Goal: Task Accomplishment & Management: Use online tool/utility

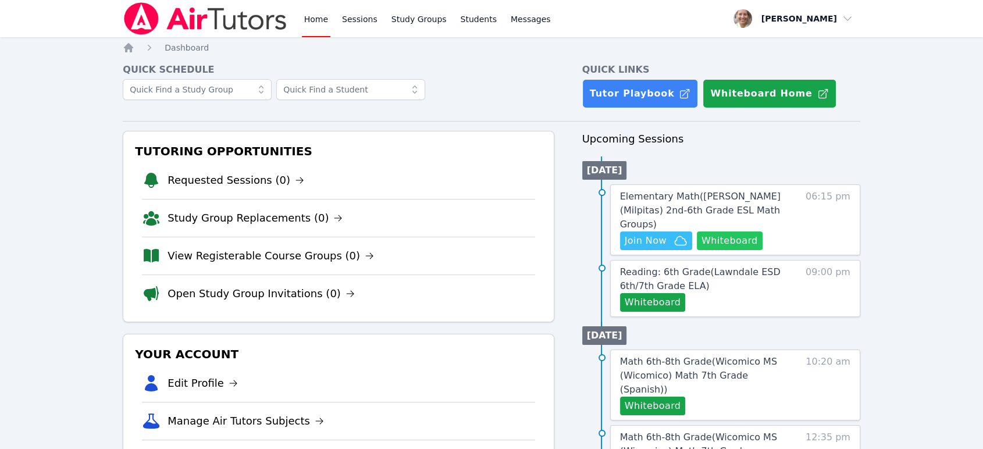
click at [749, 232] on button "Whiteboard" at bounding box center [730, 241] width 66 height 19
click at [486, 5] on div "Home Sessions Study Groups Students Messages" at bounding box center [427, 18] width 251 height 37
click at [464, 1] on link "Students" at bounding box center [478, 18] width 41 height 37
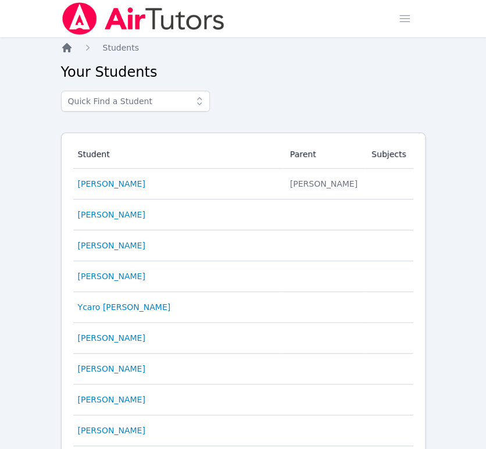
click at [64, 48] on icon "Breadcrumb" at bounding box center [66, 47] width 9 height 9
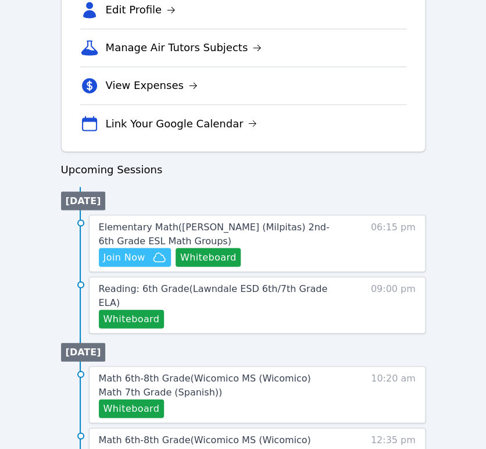
scroll to position [428, 0]
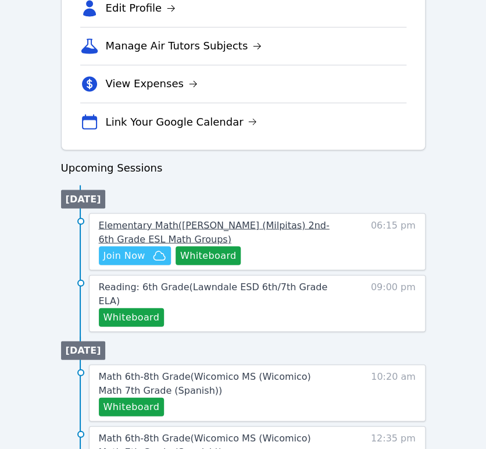
click at [287, 222] on span "Elementary Math ( Randall (Milpitas) 2nd-6th Grade ESL Math Groups )" at bounding box center [214, 231] width 231 height 25
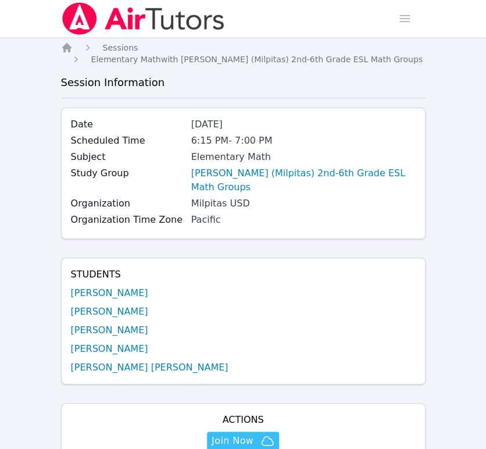
click at [247, 434] on span "Join Now" at bounding box center [233, 441] width 42 height 14
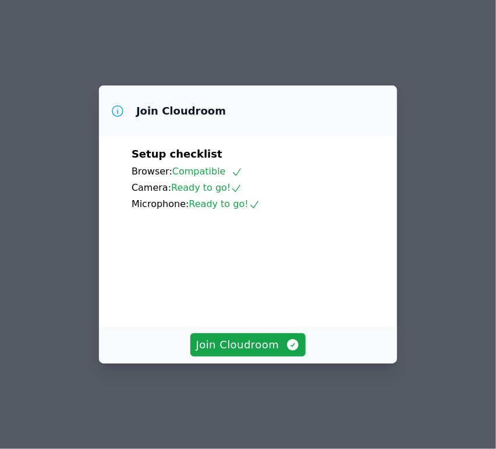
click at [249, 353] on span "Join Cloudroom" at bounding box center [248, 345] width 104 height 16
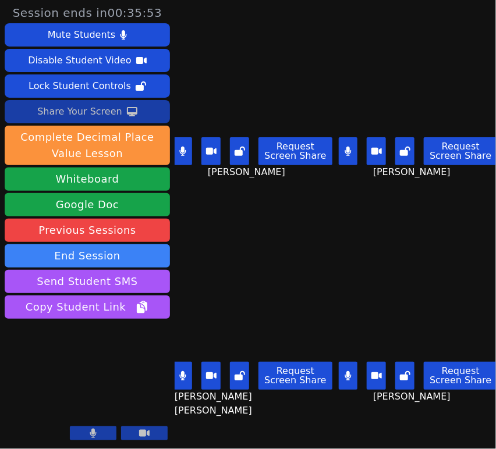
click at [76, 106] on div "Share Your Screen" at bounding box center [79, 111] width 85 height 19
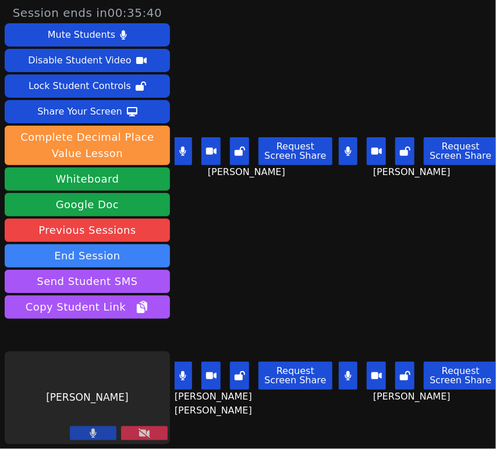
click at [47, 116] on div "Share Your Screen" at bounding box center [79, 111] width 85 height 19
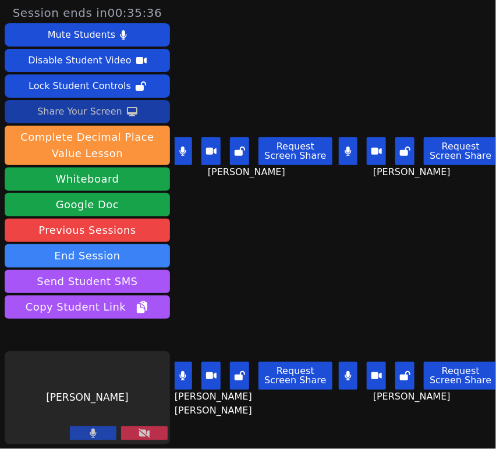
click at [137, 435] on button at bounding box center [144, 433] width 47 height 14
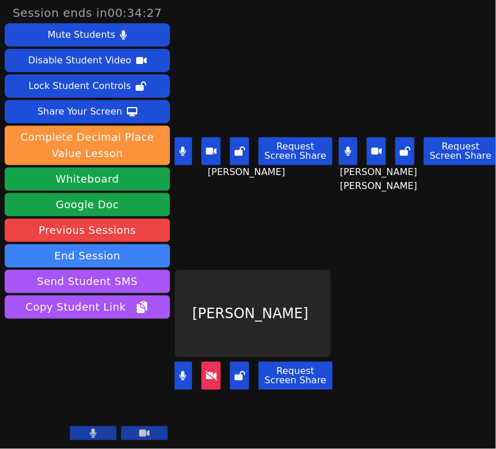
click at [212, 371] on icon at bounding box center [211, 375] width 12 height 9
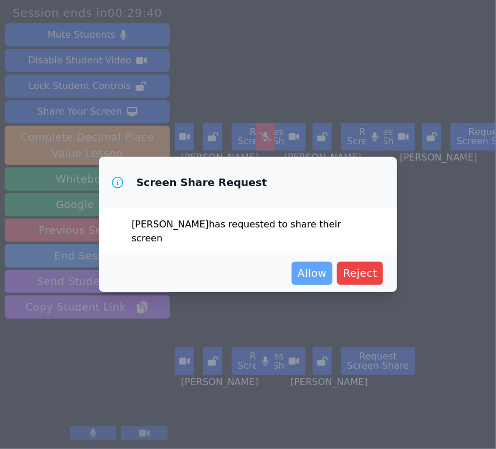
click at [315, 274] on span "Allow" at bounding box center [311, 273] width 29 height 16
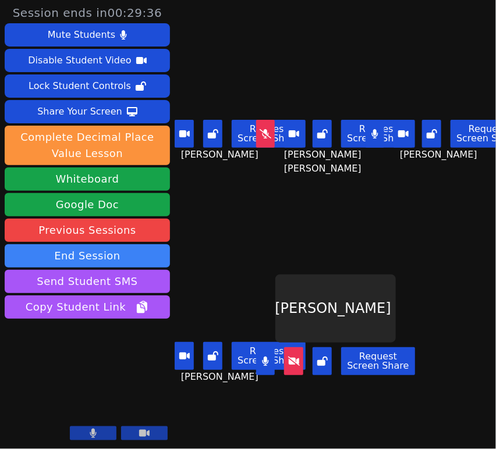
click at [262, 137] on icon at bounding box center [265, 133] width 12 height 9
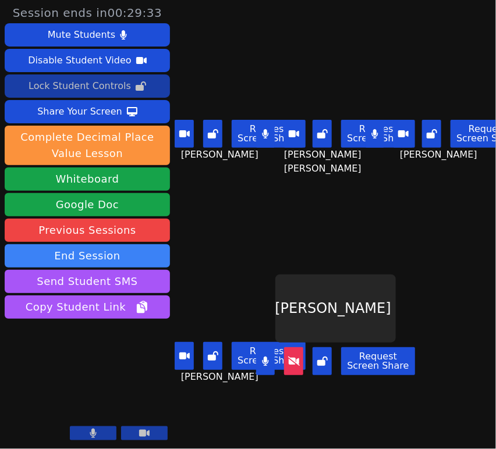
click at [116, 86] on div "Lock Student Controls" at bounding box center [80, 86] width 102 height 19
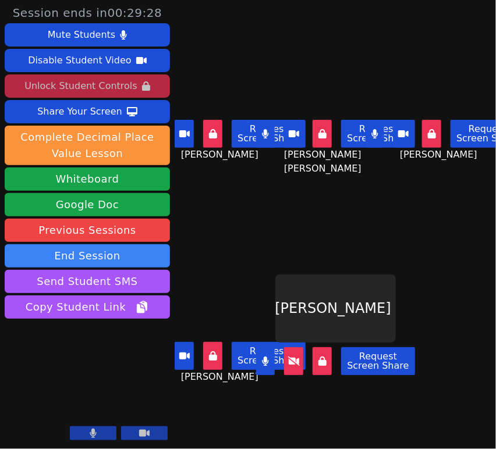
click at [89, 85] on div "Unlock Student Controls" at bounding box center [80, 86] width 112 height 19
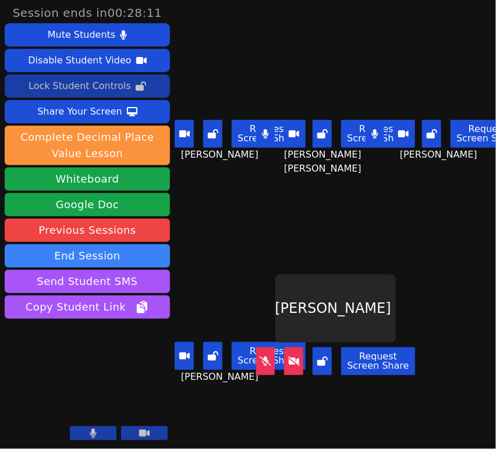
click at [267, 358] on button at bounding box center [265, 361] width 19 height 28
click at [293, 365] on button at bounding box center [293, 361] width 19 height 28
click at [295, 362] on button at bounding box center [293, 361] width 19 height 28
click at [296, 356] on icon at bounding box center [294, 360] width 12 height 9
click at [264, 358] on button at bounding box center [265, 361] width 19 height 28
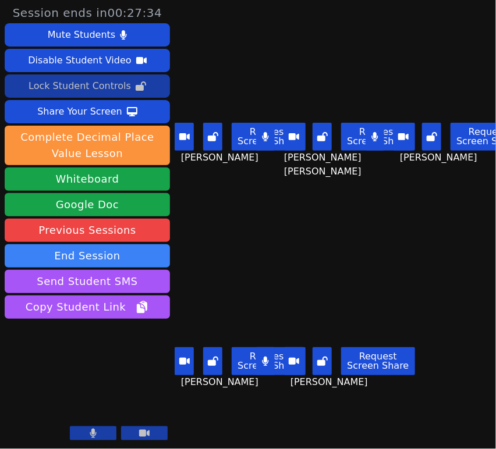
click at [145, 70] on button "Disable Student Video" at bounding box center [87, 60] width 165 height 23
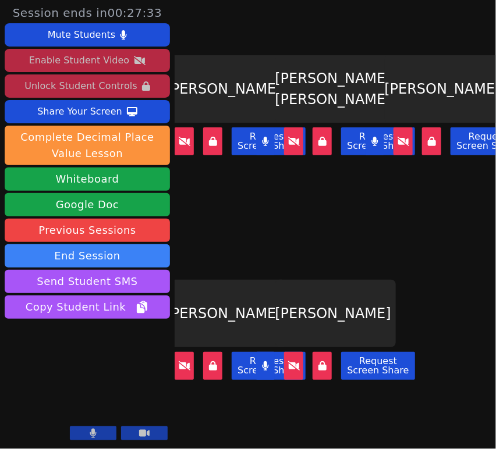
click at [134, 61] on icon at bounding box center [140, 60] width 12 height 9
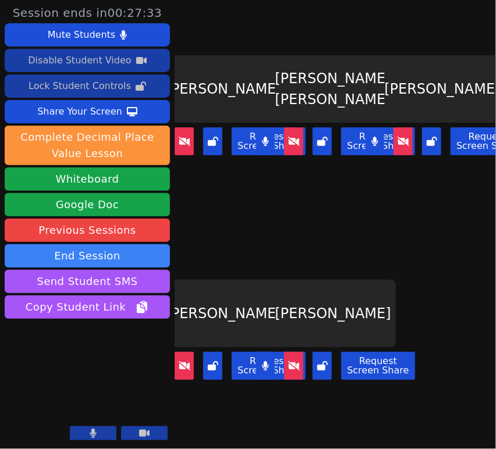
click at [136, 83] on icon at bounding box center [141, 85] width 10 height 9
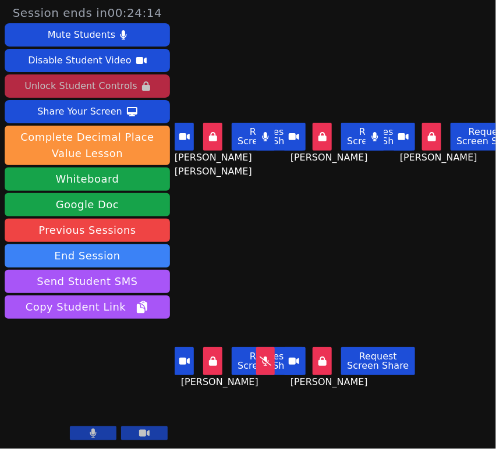
click at [265, 358] on button at bounding box center [265, 361] width 19 height 28
click at [265, 136] on icon at bounding box center [265, 136] width 7 height 9
click at [262, 133] on icon at bounding box center [265, 136] width 12 height 9
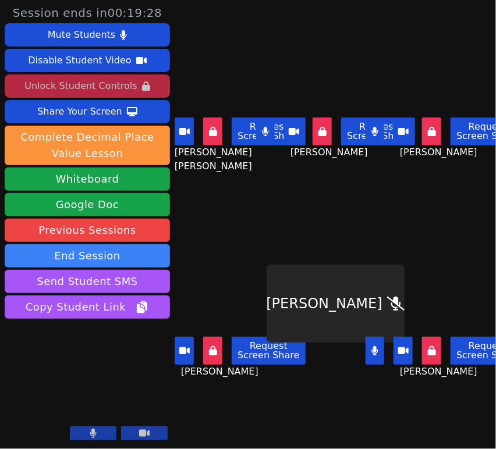
click at [120, 34] on icon at bounding box center [123, 34] width 6 height 9
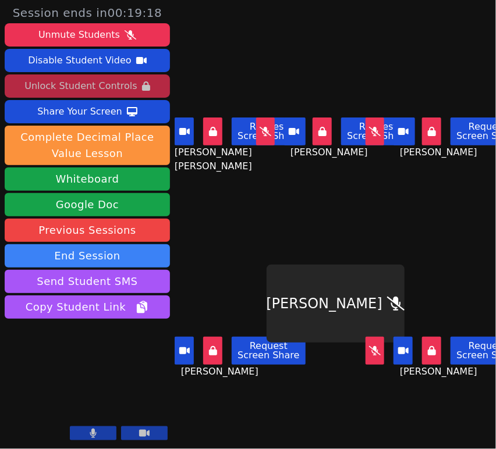
click at [49, 38] on div "Unmute Students" at bounding box center [78, 35] width 81 height 19
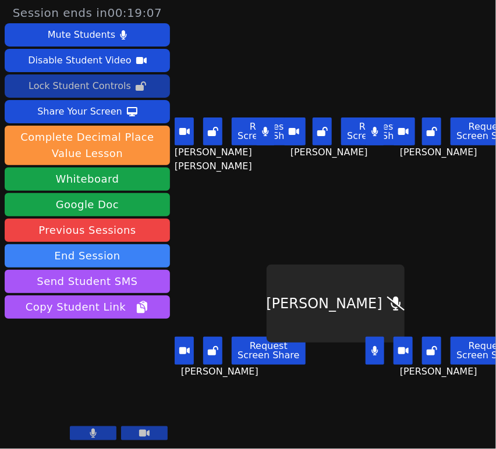
click at [371, 138] on button at bounding box center [374, 132] width 19 height 28
click at [262, 132] on icon at bounding box center [265, 131] width 7 height 9
click at [371, 349] on icon at bounding box center [374, 350] width 7 height 9
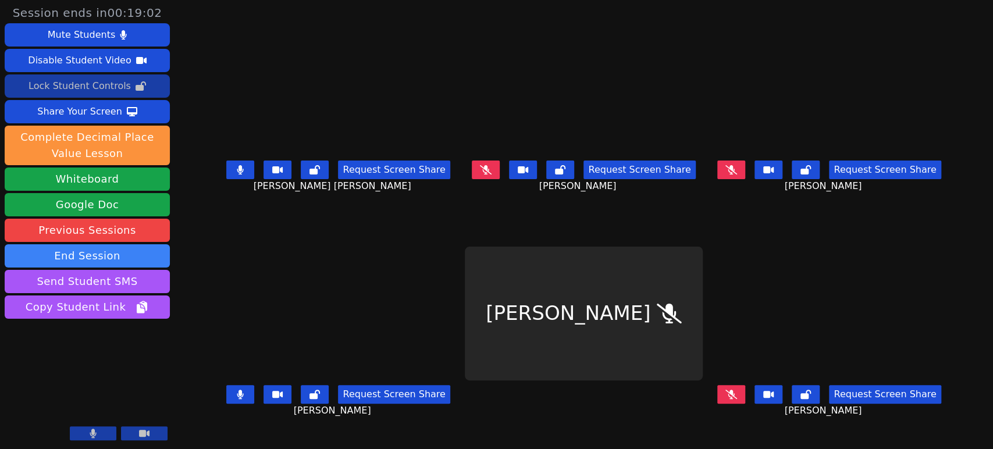
click at [226, 174] on button at bounding box center [240, 170] width 28 height 19
click at [495, 175] on icon at bounding box center [806, 169] width 10 height 9
click at [495, 171] on icon at bounding box center [731, 169] width 6 height 9
click at [495, 175] on icon at bounding box center [560, 169] width 10 height 9
click at [310, 174] on icon at bounding box center [315, 169] width 10 height 9
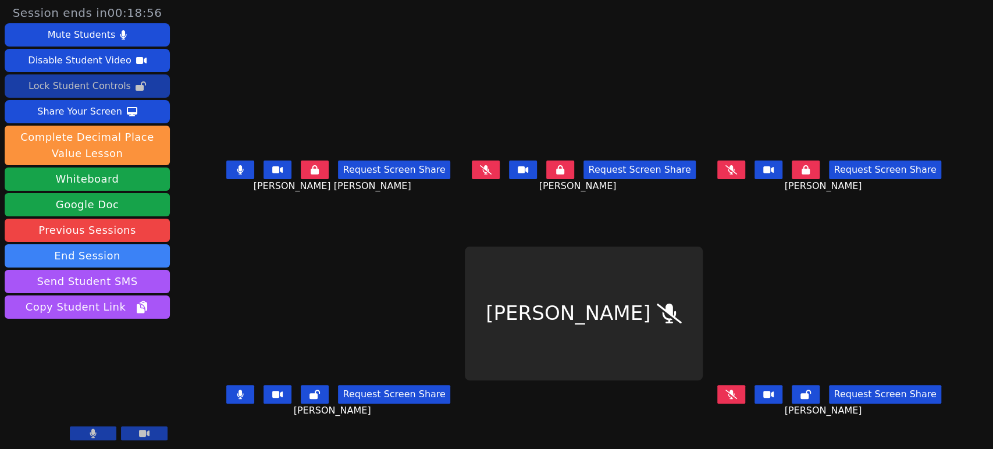
click at [237, 175] on icon at bounding box center [240, 169] width 6 height 9
click at [495, 394] on icon at bounding box center [806, 394] width 10 height 9
click at [310, 391] on icon at bounding box center [315, 394] width 10 height 9
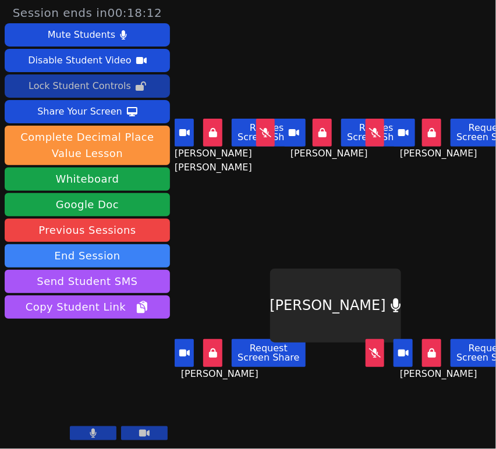
click at [369, 128] on icon at bounding box center [375, 132] width 12 height 9
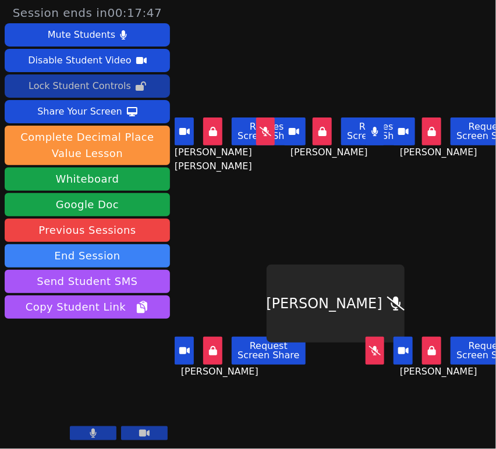
click at [371, 128] on icon at bounding box center [374, 131] width 7 height 9
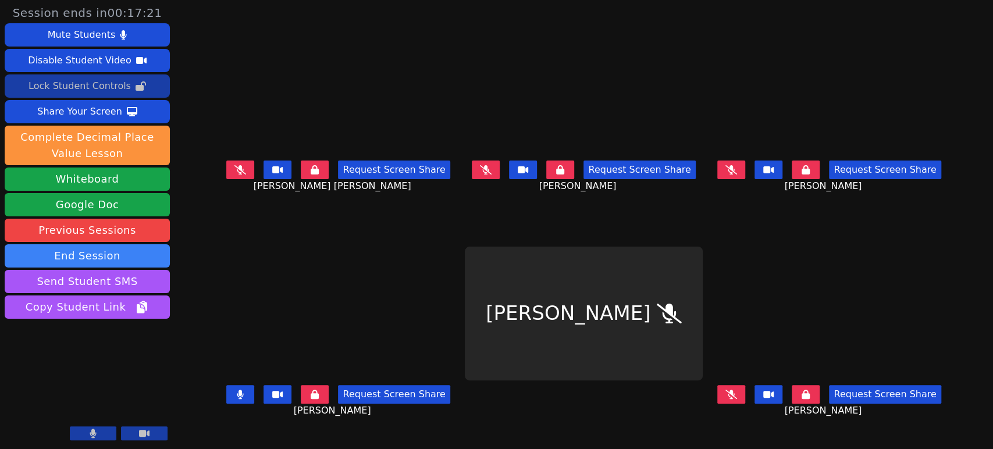
click at [237, 395] on icon at bounding box center [240, 394] width 7 height 9
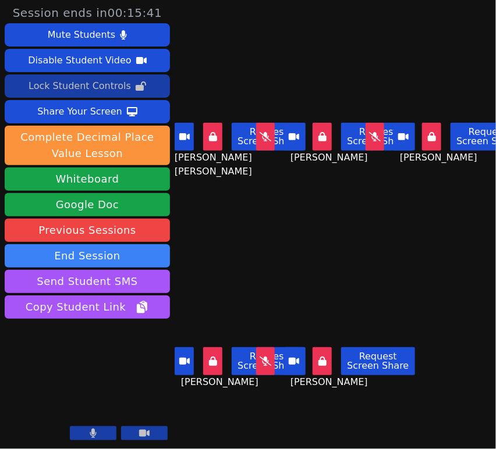
click at [372, 143] on button at bounding box center [374, 137] width 19 height 28
click at [371, 143] on button at bounding box center [374, 137] width 19 height 28
click at [259, 357] on icon at bounding box center [265, 361] width 12 height 9
click at [125, 88] on button "Lock Student Controls" at bounding box center [87, 85] width 165 height 23
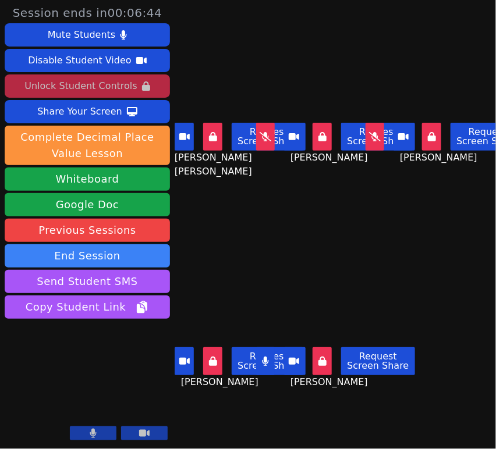
click at [256, 352] on button at bounding box center [265, 361] width 19 height 28
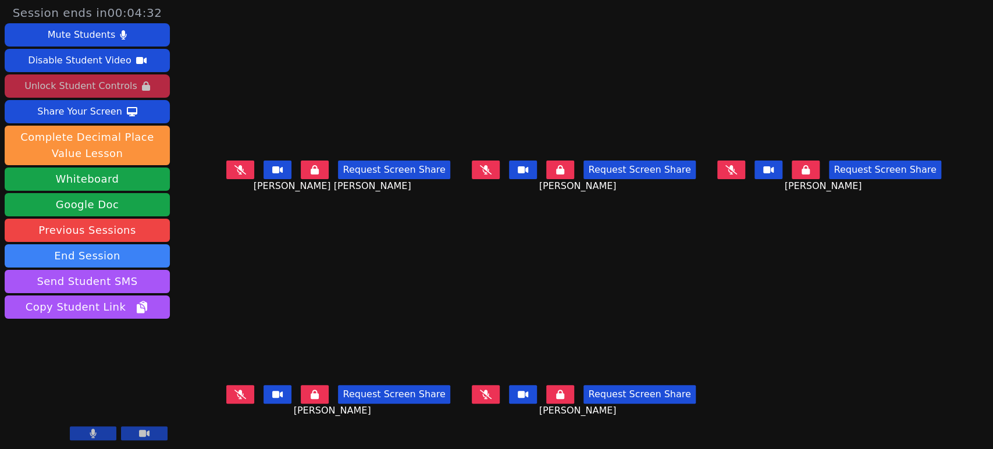
click at [234, 170] on icon at bounding box center [240, 169] width 12 height 9
click at [234, 395] on icon at bounding box center [240, 394] width 12 height 9
click at [237, 172] on icon at bounding box center [240, 169] width 6 height 9
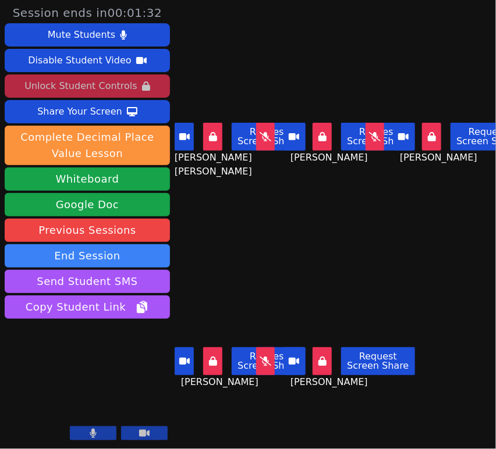
click at [369, 135] on icon at bounding box center [375, 135] width 12 height 9
click at [104, 33] on div "Mute Students" at bounding box center [81, 35] width 67 height 19
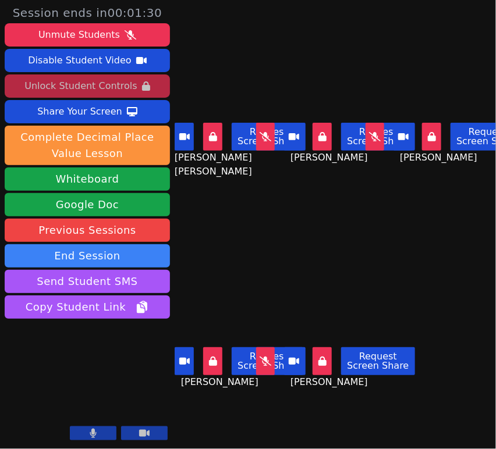
click at [99, 37] on div "Unmute Students" at bounding box center [78, 35] width 81 height 19
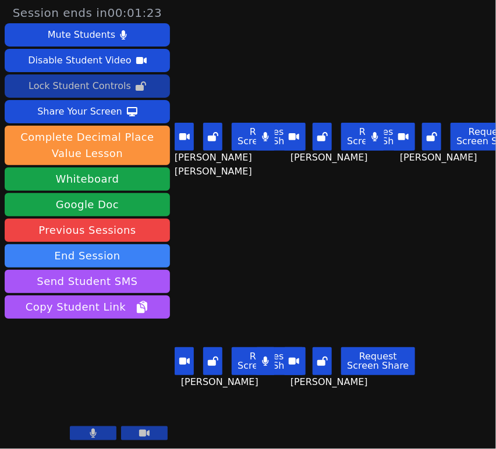
click at [35, 90] on div "Lock Student Controls" at bounding box center [80, 86] width 102 height 19
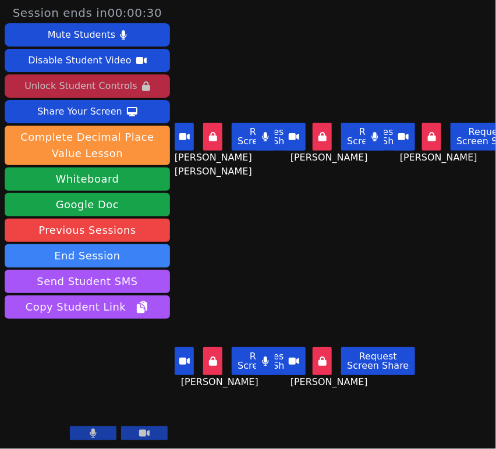
click at [262, 357] on icon at bounding box center [265, 361] width 6 height 9
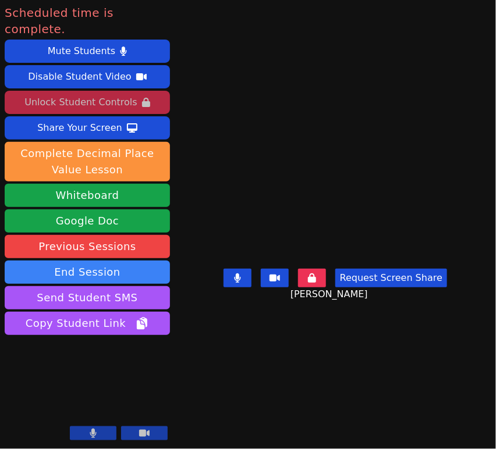
click at [49, 261] on button "End Session" at bounding box center [87, 272] width 165 height 23
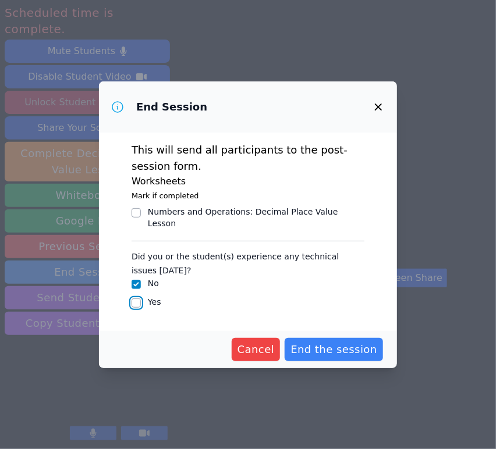
click at [136, 298] on input "Yes" at bounding box center [135, 302] width 9 height 9
checkbox input "true"
checkbox input "false"
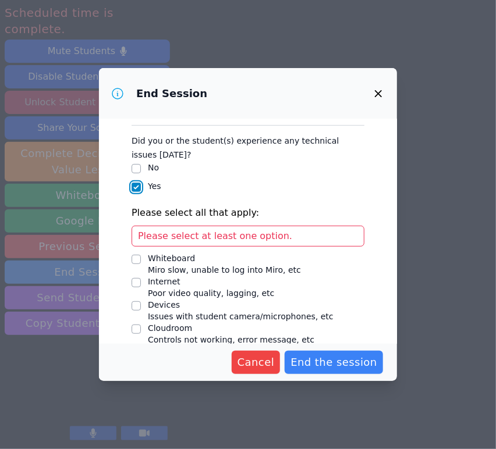
scroll to position [122, 0]
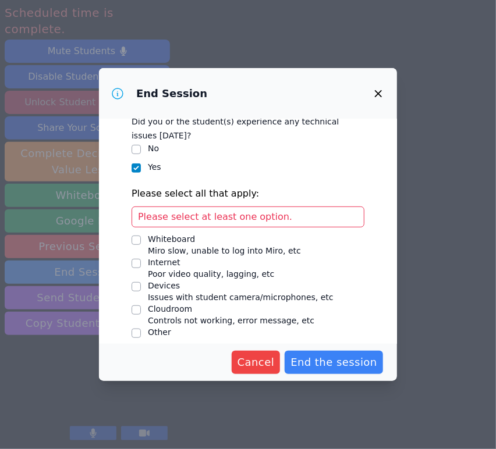
click at [140, 259] on input "Internet Poor video quality, lagging, etc" at bounding box center [135, 263] width 9 height 9
checkbox input "true"
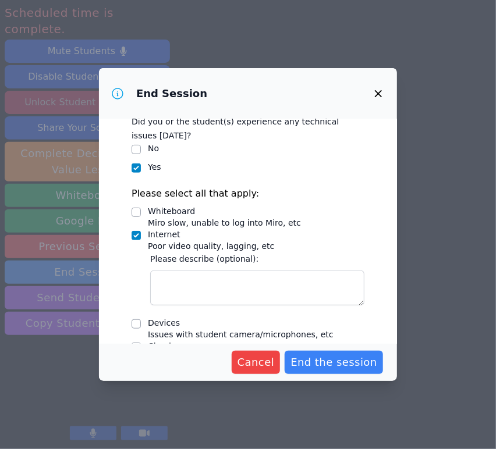
click at [233, 276] on textarea "Internet Poor video quality, lagging, etc" at bounding box center [257, 288] width 214 height 35
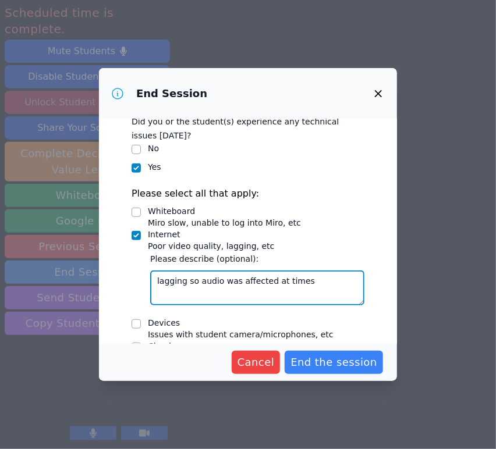
scroll to position [159, 0]
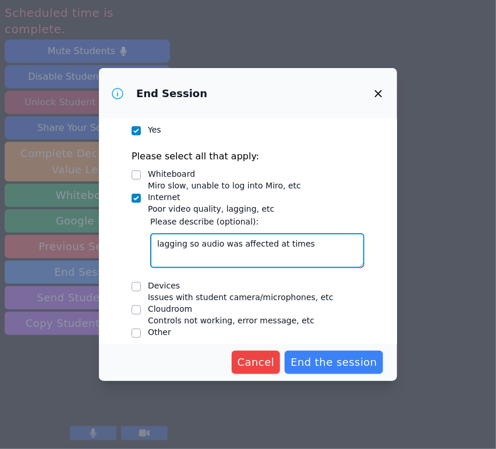
type textarea "lagging so audio was affected at times"
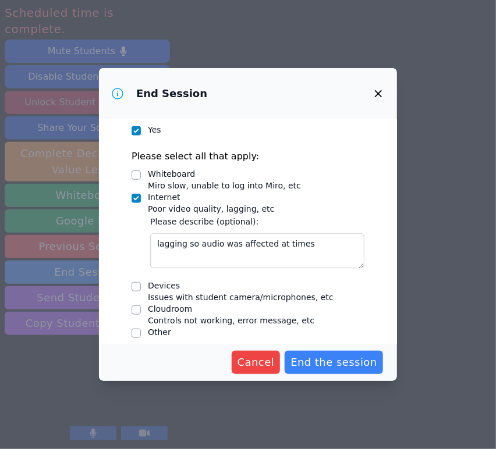
click at [268, 280] on div "Devices" at bounding box center [241, 286] width 186 height 12
click at [141, 282] on input "Devices Issues with student camera/microphones, etc" at bounding box center [135, 286] width 9 height 9
checkbox input "true"
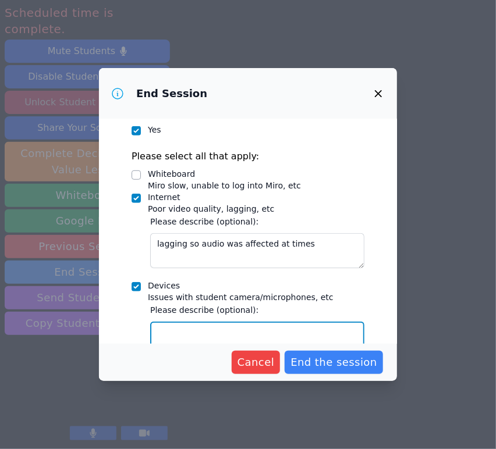
click at [310, 322] on textarea "Devices Issues with student camera/microphones, etc" at bounding box center [257, 339] width 214 height 35
type textarea "some of their headsets needed a"
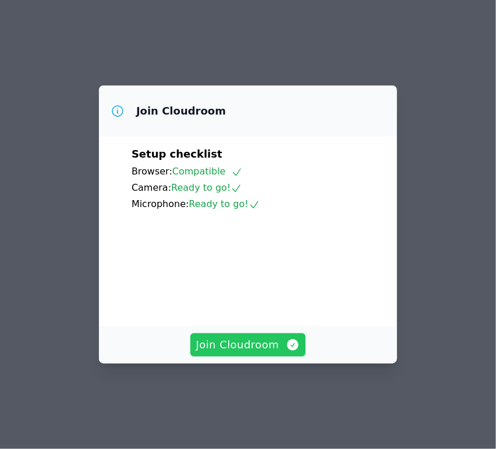
click at [250, 353] on span "Join Cloudroom" at bounding box center [248, 345] width 104 height 16
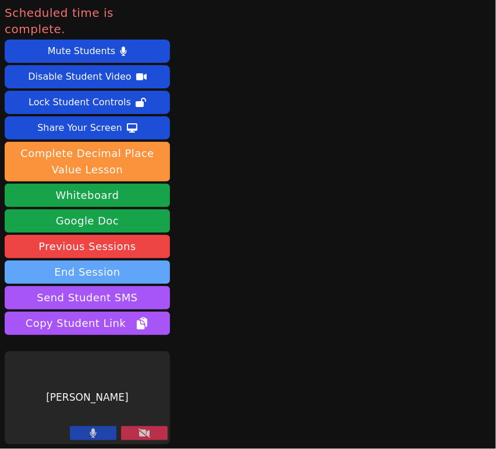
click at [127, 261] on button "End Session" at bounding box center [87, 272] width 165 height 23
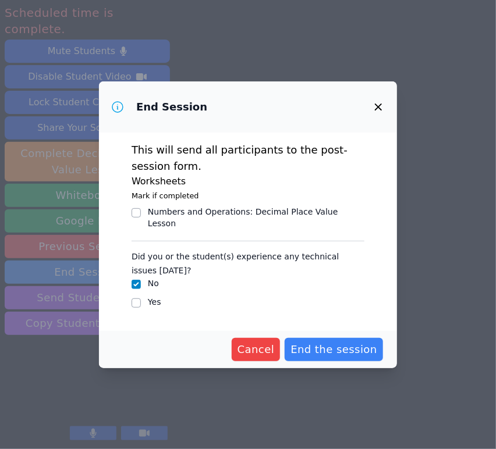
click at [143, 298] on div "Yes" at bounding box center [247, 303] width 233 height 14
click at [136, 298] on input "Yes" at bounding box center [135, 302] width 9 height 9
checkbox input "true"
checkbox input "false"
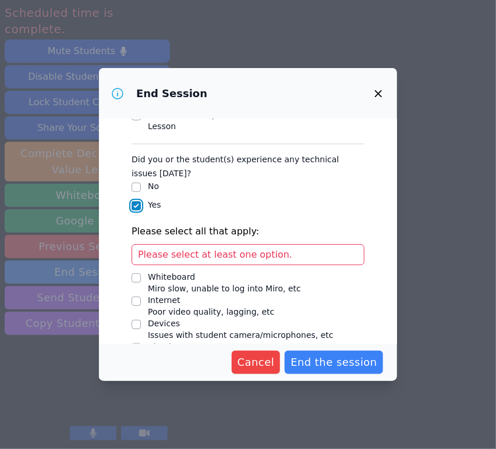
scroll to position [122, 0]
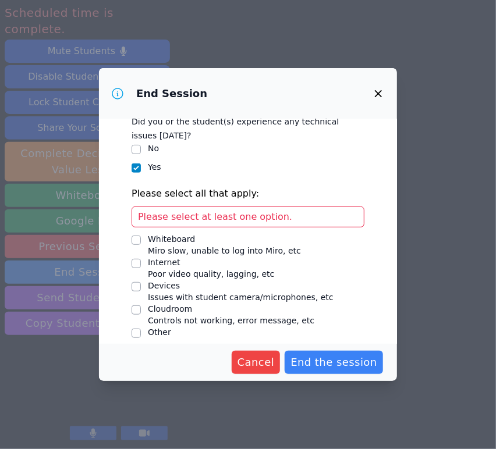
click at [187, 257] on div "Internet" at bounding box center [211, 263] width 126 height 12
click at [141, 259] on input "Internet Poor video quality, lagging, etc" at bounding box center [135, 263] width 9 height 9
checkbox input "true"
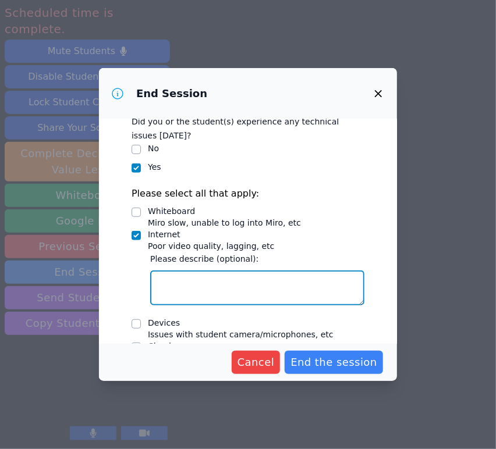
click at [185, 271] on textarea "Internet Poor video quality, lagging, etc" at bounding box center [257, 288] width 214 height 35
type textarea "Their internet was lagging sometimes."
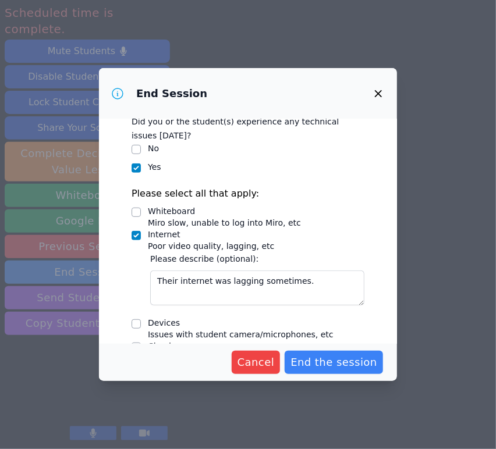
click at [185, 318] on div "Devices" at bounding box center [241, 323] width 186 height 12
click at [141, 319] on input "Devices Issues with student camera/microphones, etc" at bounding box center [135, 323] width 9 height 9
checkbox input "true"
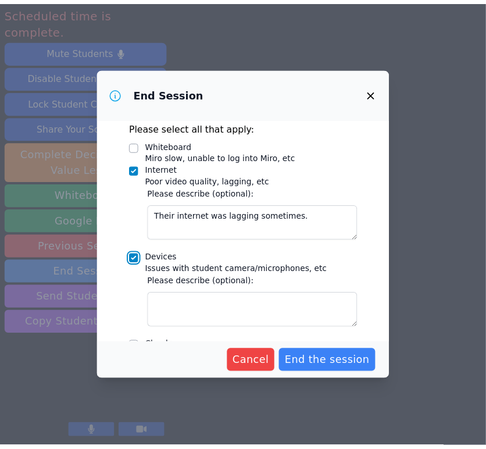
scroll to position [224, 0]
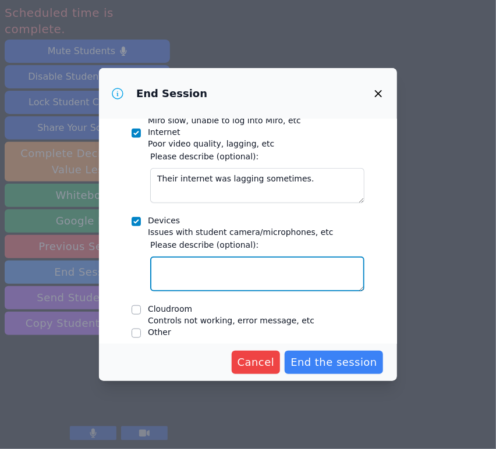
click at [307, 268] on textarea "Devices Issues with student camera/microphones, etc" at bounding box center [257, 274] width 214 height 35
type textarea "Their microphones were very sensitive & need to be calibrated."
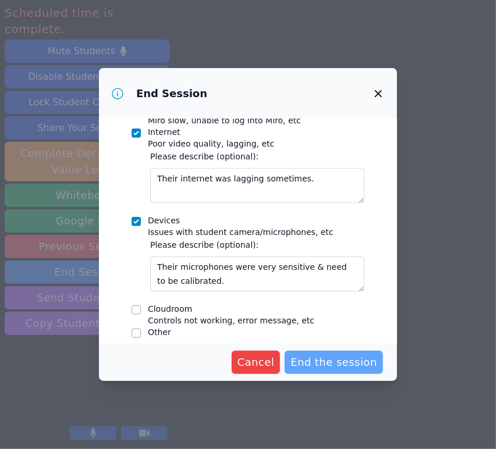
click at [360, 365] on span "End the session" at bounding box center [333, 362] width 87 height 16
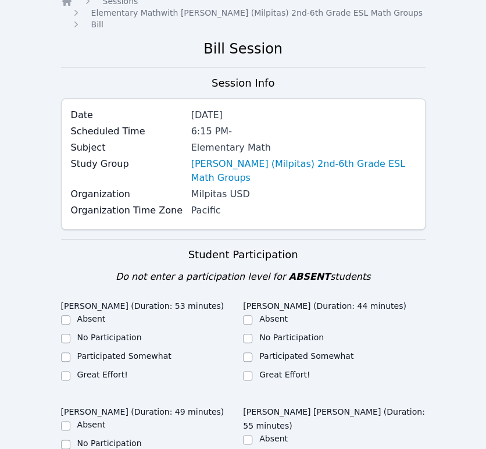
scroll to position [194, 0]
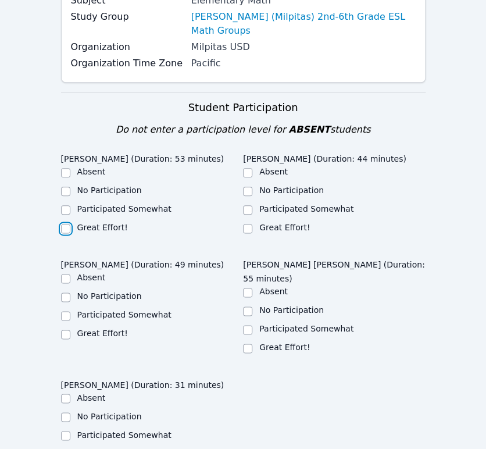
click at [66, 224] on input "Great Effort!" at bounding box center [65, 228] width 9 height 9
checkbox input "true"
click at [248, 224] on input "Great Effort!" at bounding box center [247, 228] width 9 height 9
checkbox input "true"
click at [251, 344] on input "Great Effort!" at bounding box center [247, 348] width 9 height 9
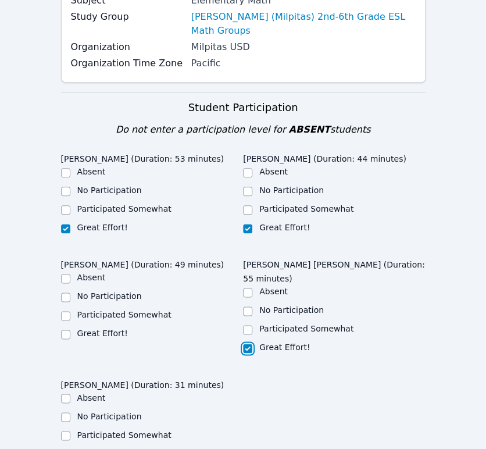
checkbox input "true"
click at [65, 330] on input "Great Effort!" at bounding box center [65, 334] width 9 height 9
checkbox input "true"
click at [64, 449] on input "Great Effort!" at bounding box center [65, 454] width 9 height 9
checkbox input "true"
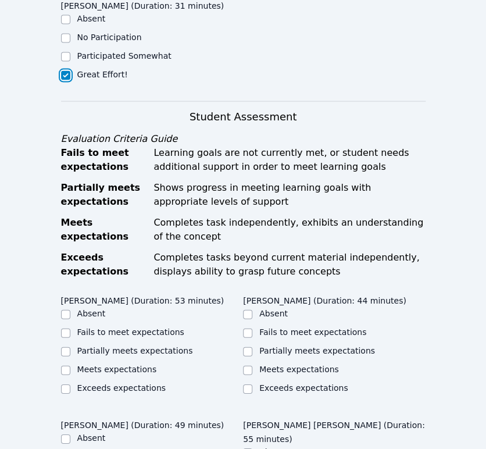
scroll to position [711, 0]
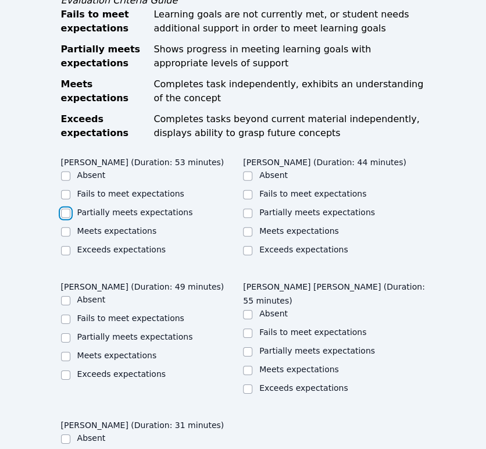
click at [65, 209] on input "Partially meets expectations" at bounding box center [65, 213] width 9 height 9
checkbox input "true"
click at [251, 347] on input "Partially meets expectations" at bounding box center [247, 351] width 9 height 9
checkbox input "true"
click at [99, 351] on label "Meets expectations" at bounding box center [117, 355] width 80 height 9
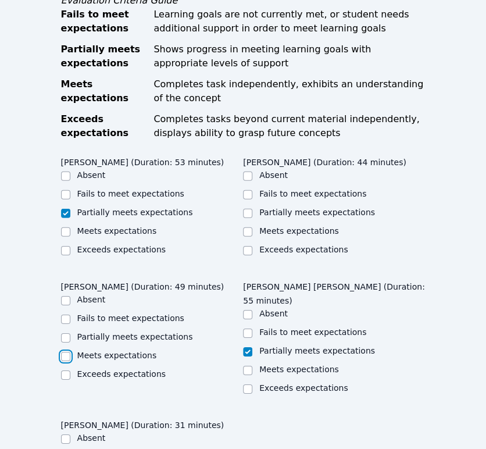
click at [70, 352] on input "Meets expectations" at bounding box center [65, 356] width 9 height 9
checkbox input "true"
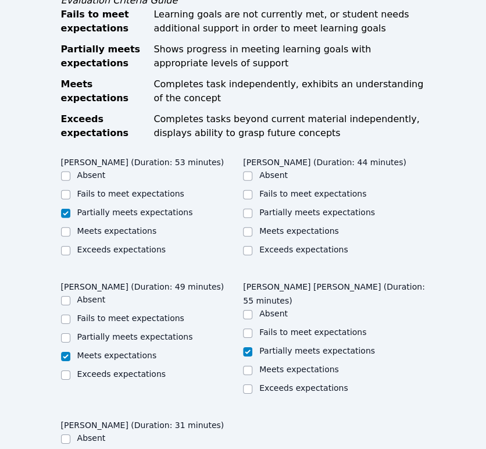
click at [314, 226] on label "Meets expectations" at bounding box center [299, 230] width 80 height 9
click at [253, 227] on input "Meets expectations" at bounding box center [247, 231] width 9 height 9
checkbox input "true"
click at [357, 208] on label "Partially meets expectations" at bounding box center [317, 212] width 116 height 9
click at [253, 209] on input "Partially meets expectations" at bounding box center [247, 213] width 9 height 9
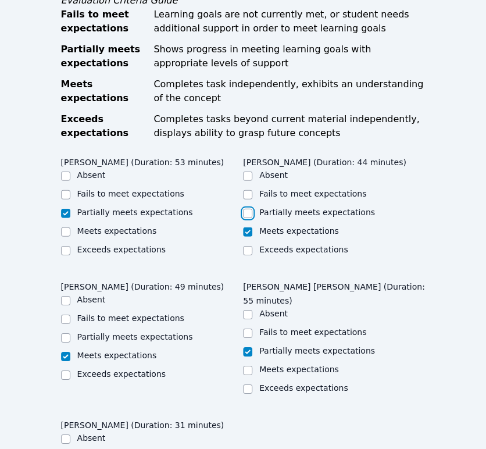
checkbox input "true"
checkbox input "false"
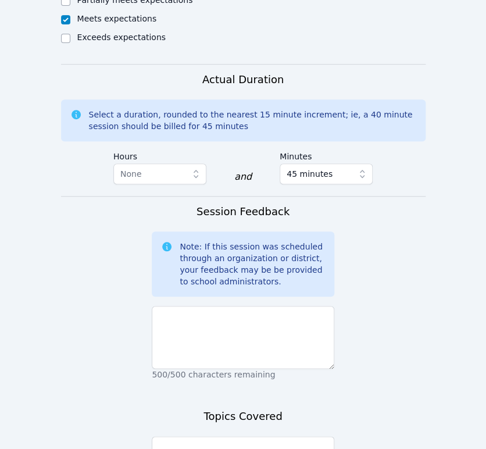
scroll to position [1206, 0]
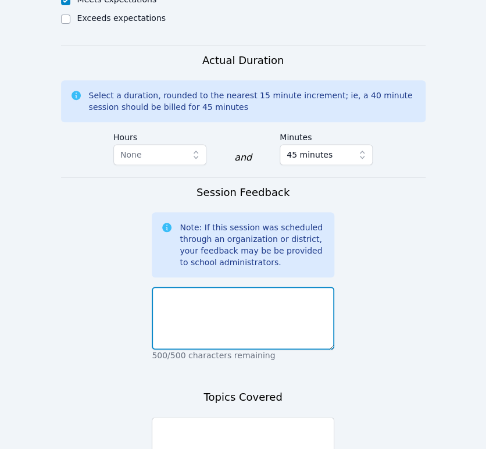
click at [291, 287] on textarea at bounding box center [243, 318] width 183 height 63
type textarea "I"
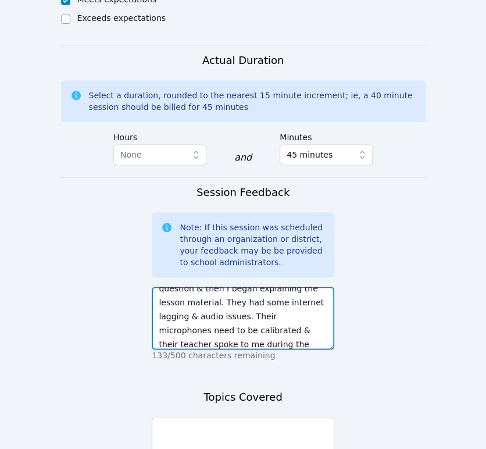
scroll to position [79, 0]
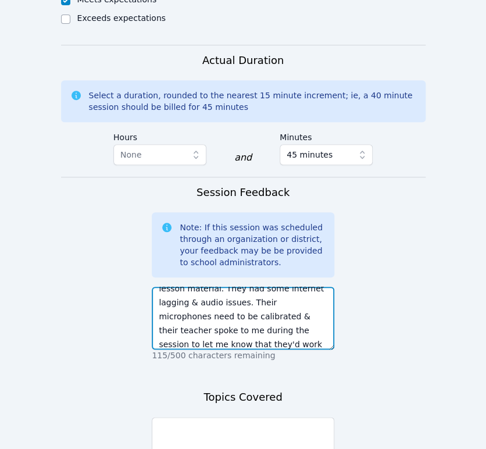
type textarea "We introduced ourselves & they informed me that they already understood how to …"
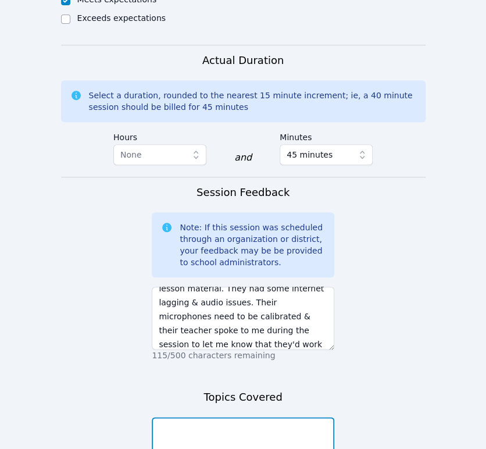
click at [259, 417] on textarea at bounding box center [243, 448] width 183 height 63
click at [177, 417] on textarea at bounding box center [243, 448] width 183 height 63
type textarea "Introductions, troubleshooting audio issues, classroom expectations review, Mir…"
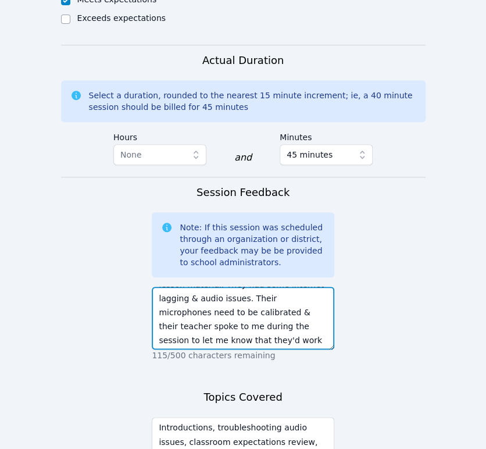
scroll to position [84, 0]
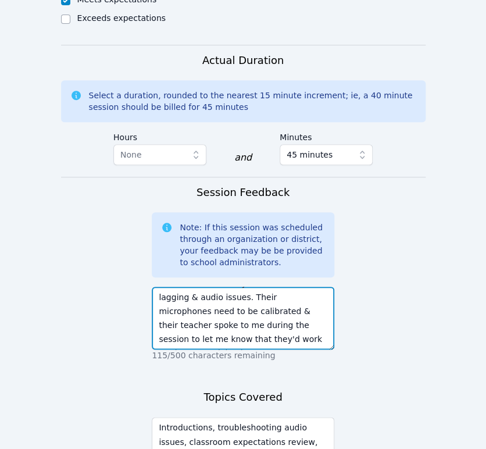
click at [284, 287] on textarea "We introduced ourselves & they informed me that they already understood how to …" at bounding box center [243, 318] width 183 height 63
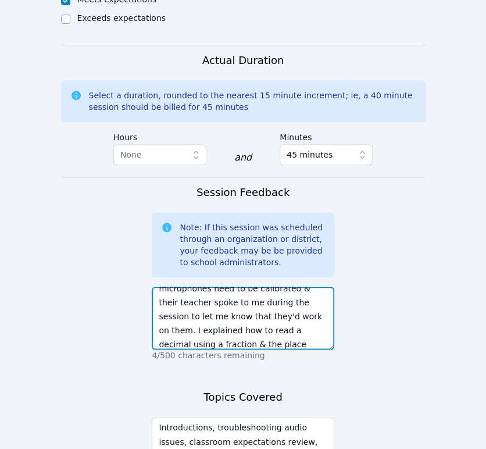
scroll to position [120, 0]
click at [300, 287] on textarea "We introduced ourselves & they informed me that they already understood how to …" at bounding box center [243, 318] width 183 height 63
type textarea "We introduced ourselves & they informed me that they already understood how to …"
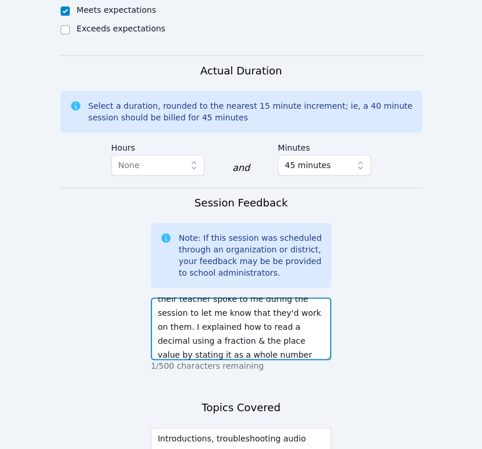
scroll to position [1294, 0]
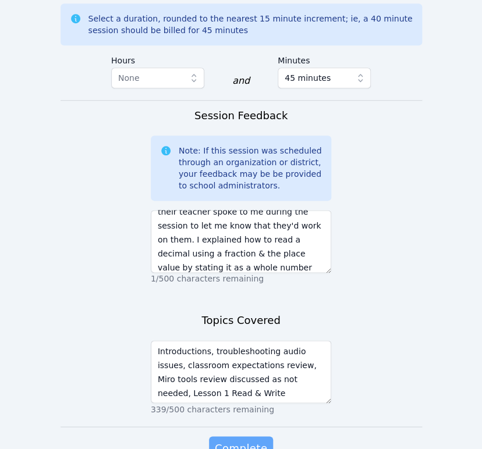
click at [248, 440] on span "Complete" at bounding box center [241, 448] width 52 height 16
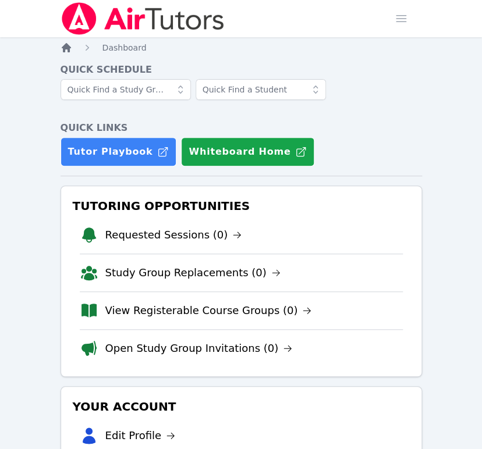
click at [70, 47] on icon "Breadcrumb" at bounding box center [66, 47] width 9 height 9
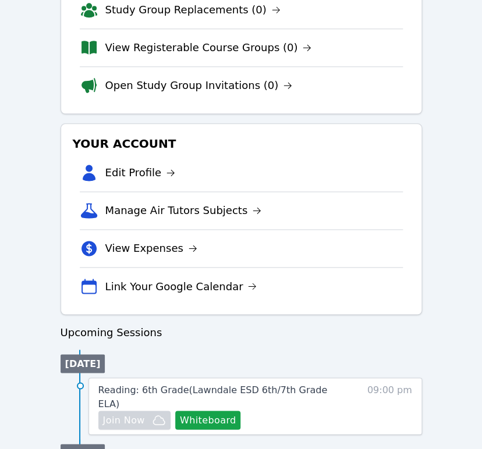
scroll to position [264, 0]
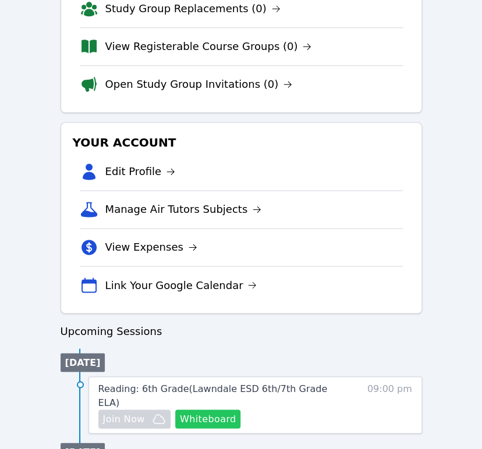
click at [214, 410] on button "Whiteboard" at bounding box center [208, 419] width 66 height 19
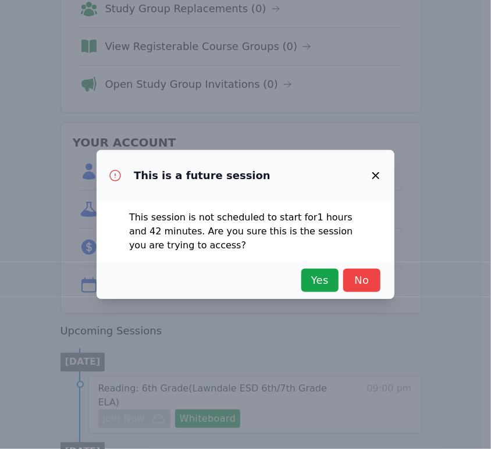
click at [216, 409] on div "This is a future session This session is not scheduled to start for 1 hours and…" at bounding box center [245, 224] width 491 height 449
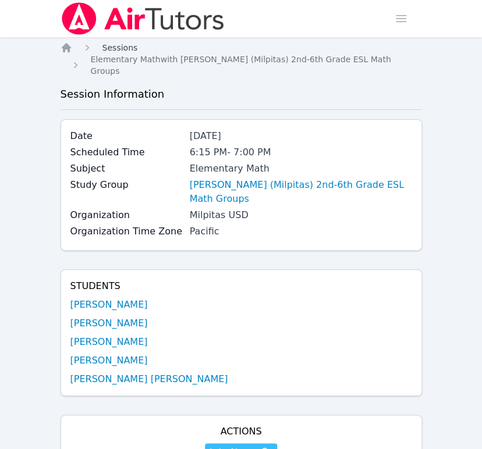
click at [112, 49] on span "Sessions" at bounding box center [119, 47] width 35 height 9
